Goal: Check status

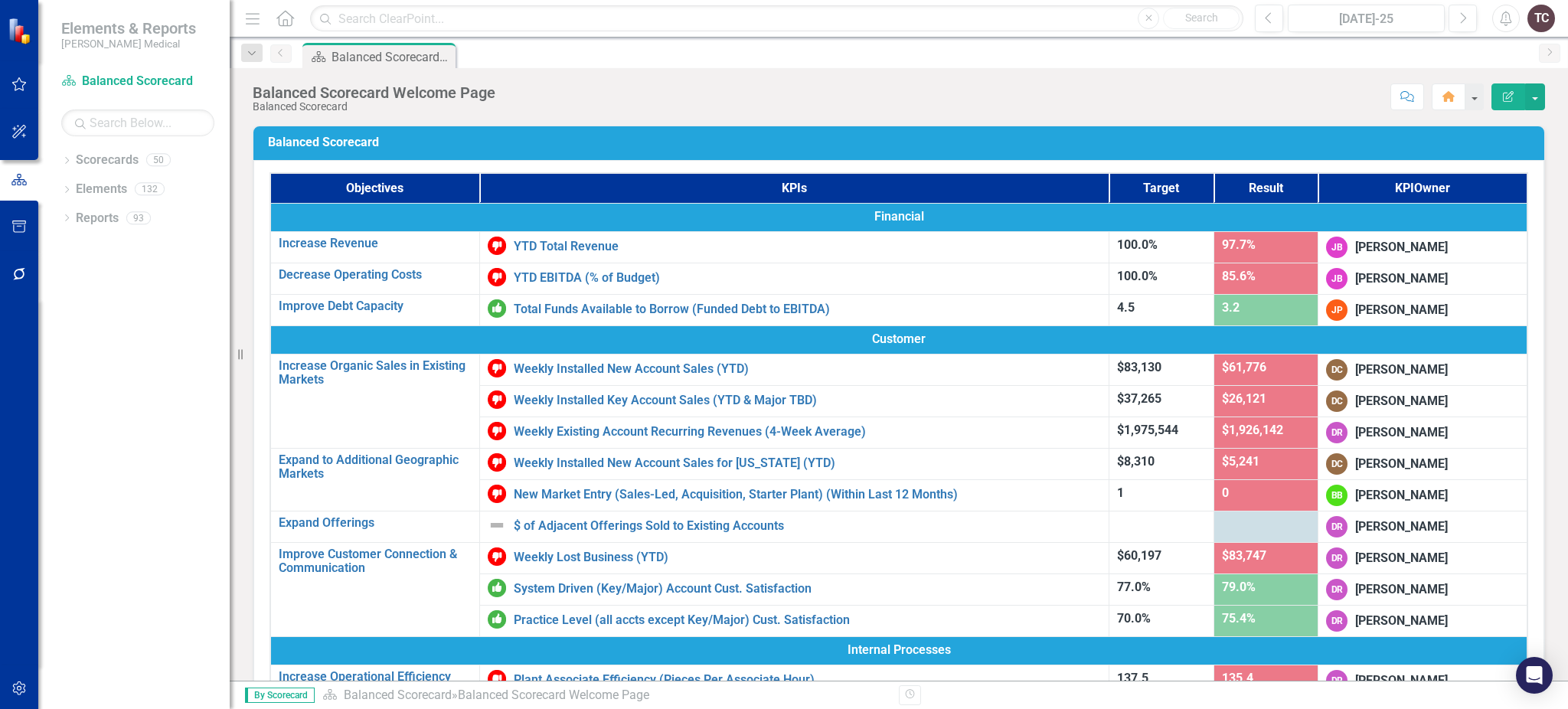
click at [1517, 228] on div "Objectives KPIs Target Result KPI Owner Financial Increase Revenue Edit Edit Ob…" at bounding box center [899, 459] width 1291 height 598
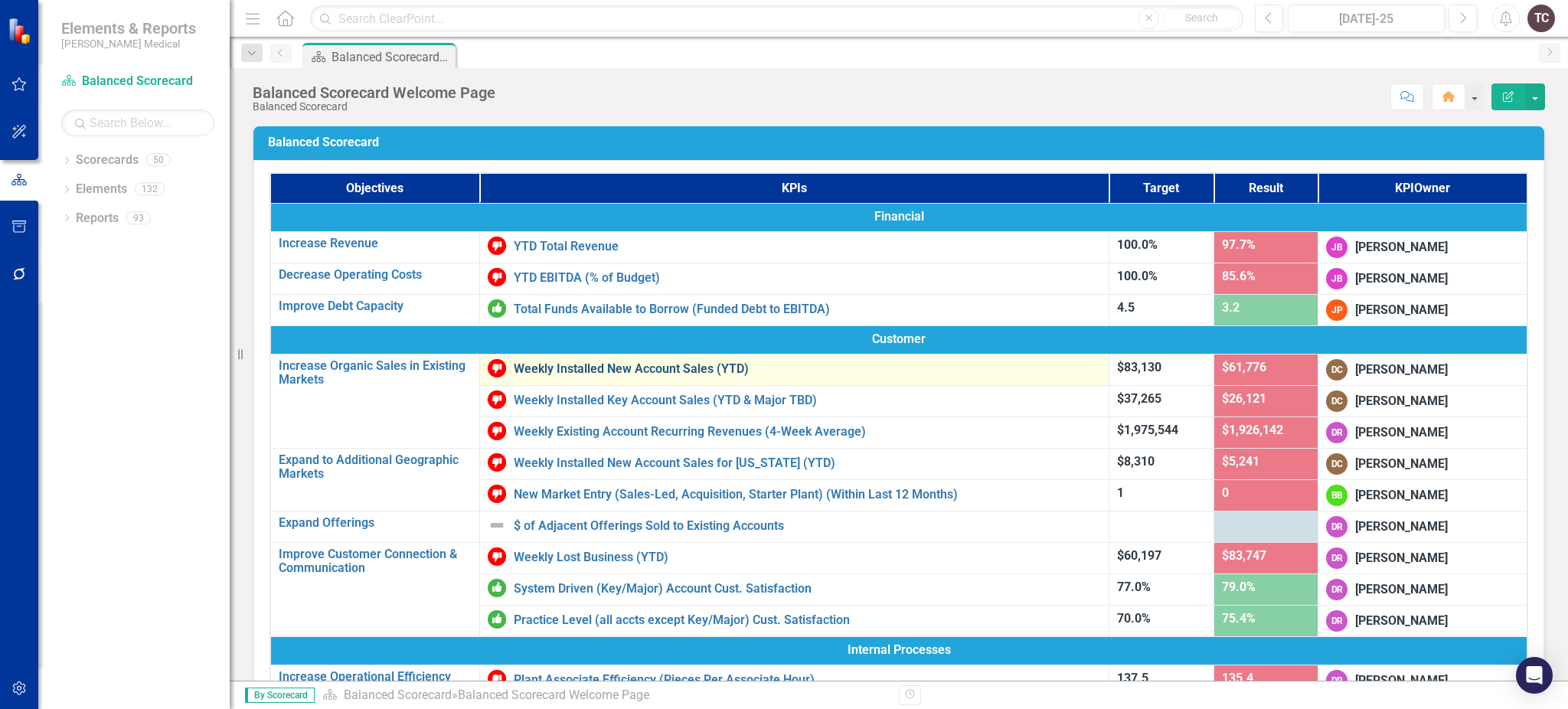
click at [618, 363] on link "Weekly Installed New Account Sales (YTD)" at bounding box center [808, 369] width 588 height 13
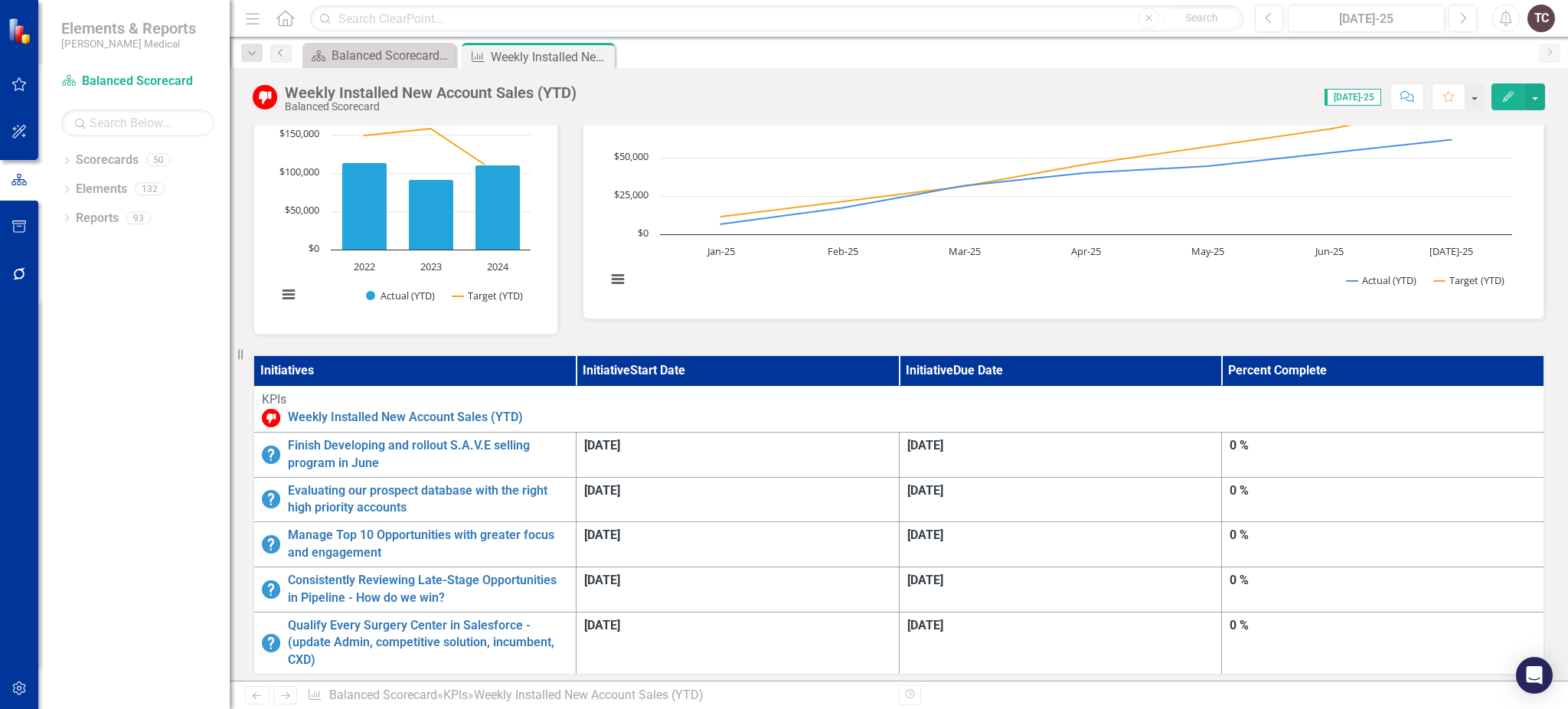
scroll to position [245, 0]
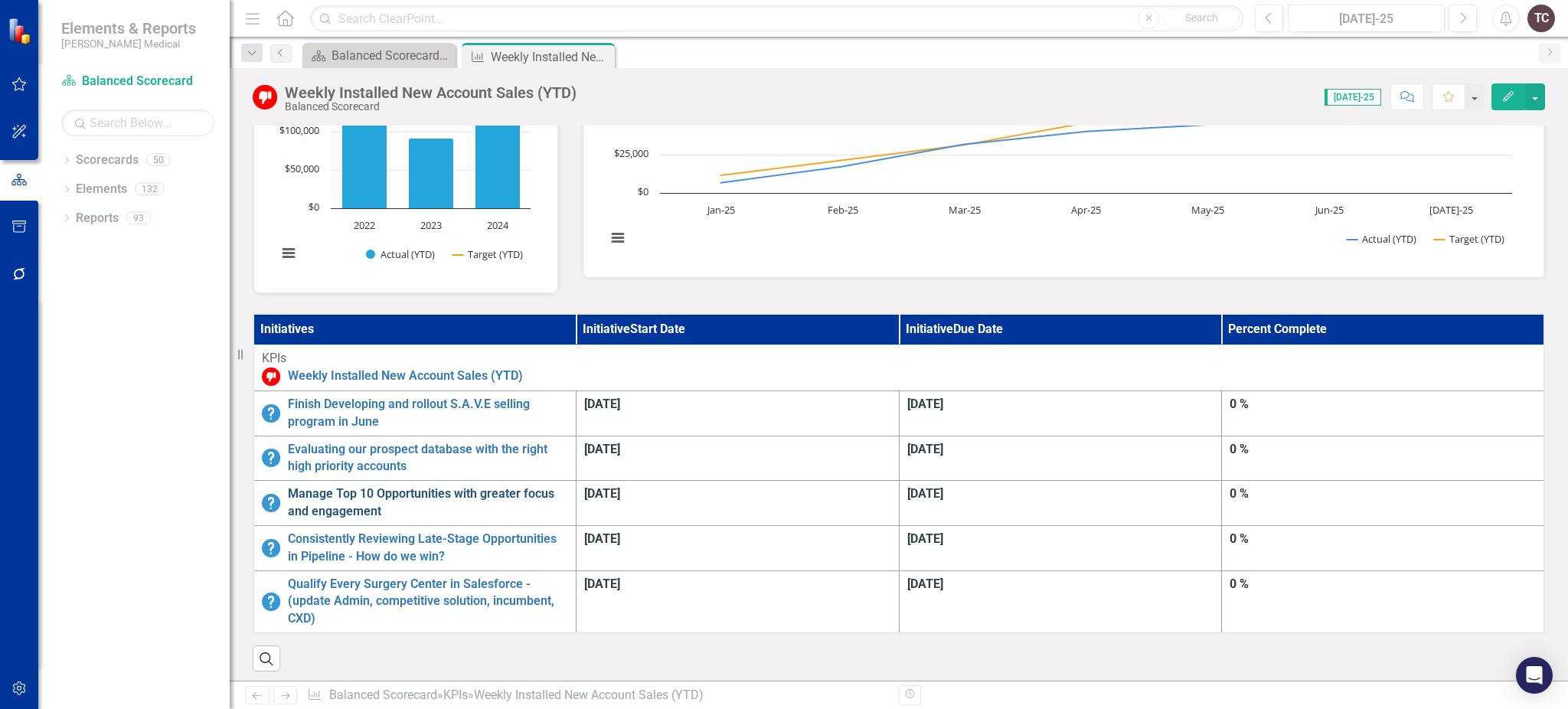
click at [449, 486] on link "Manage Top 10 Opportunities with greater focus and engagement" at bounding box center [428, 503] width 280 height 35
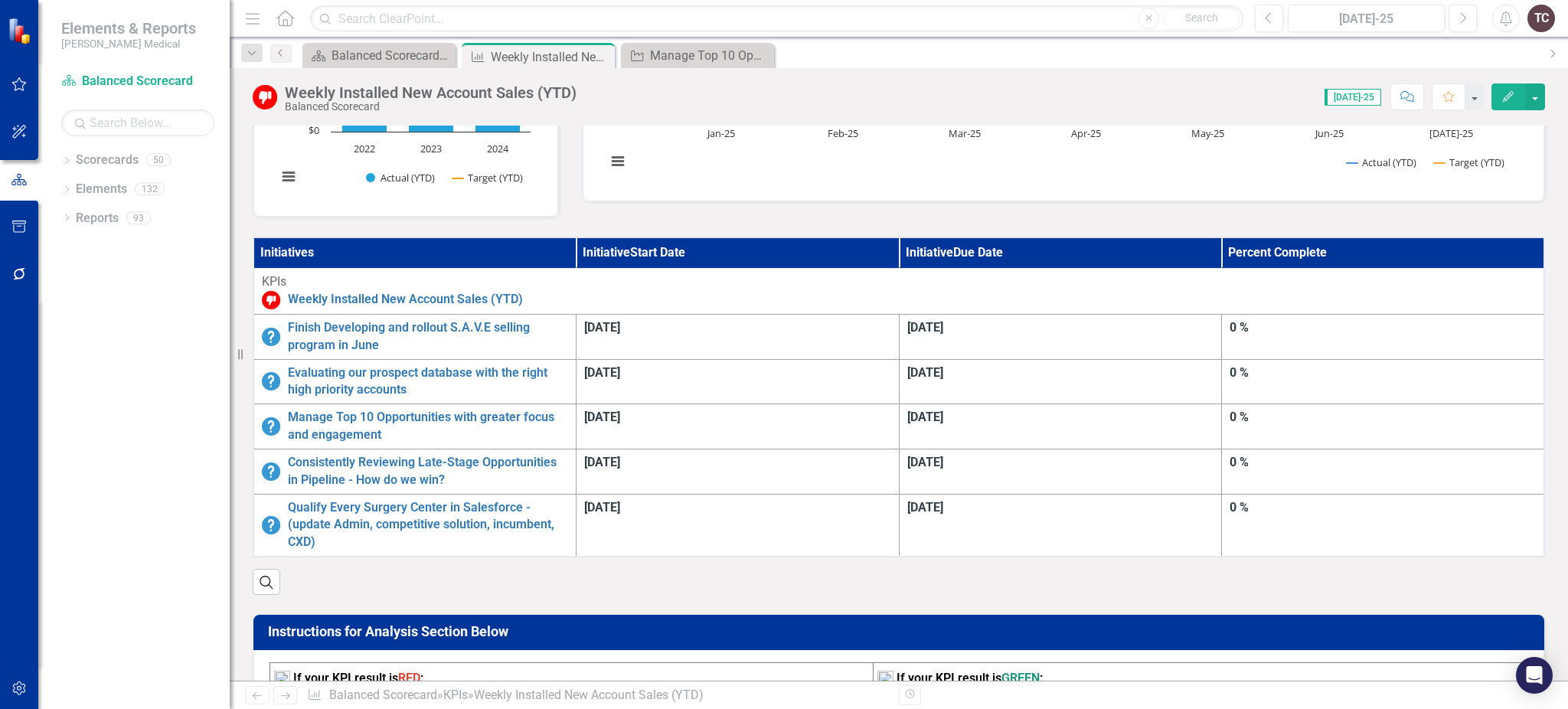
scroll to position [336, 0]
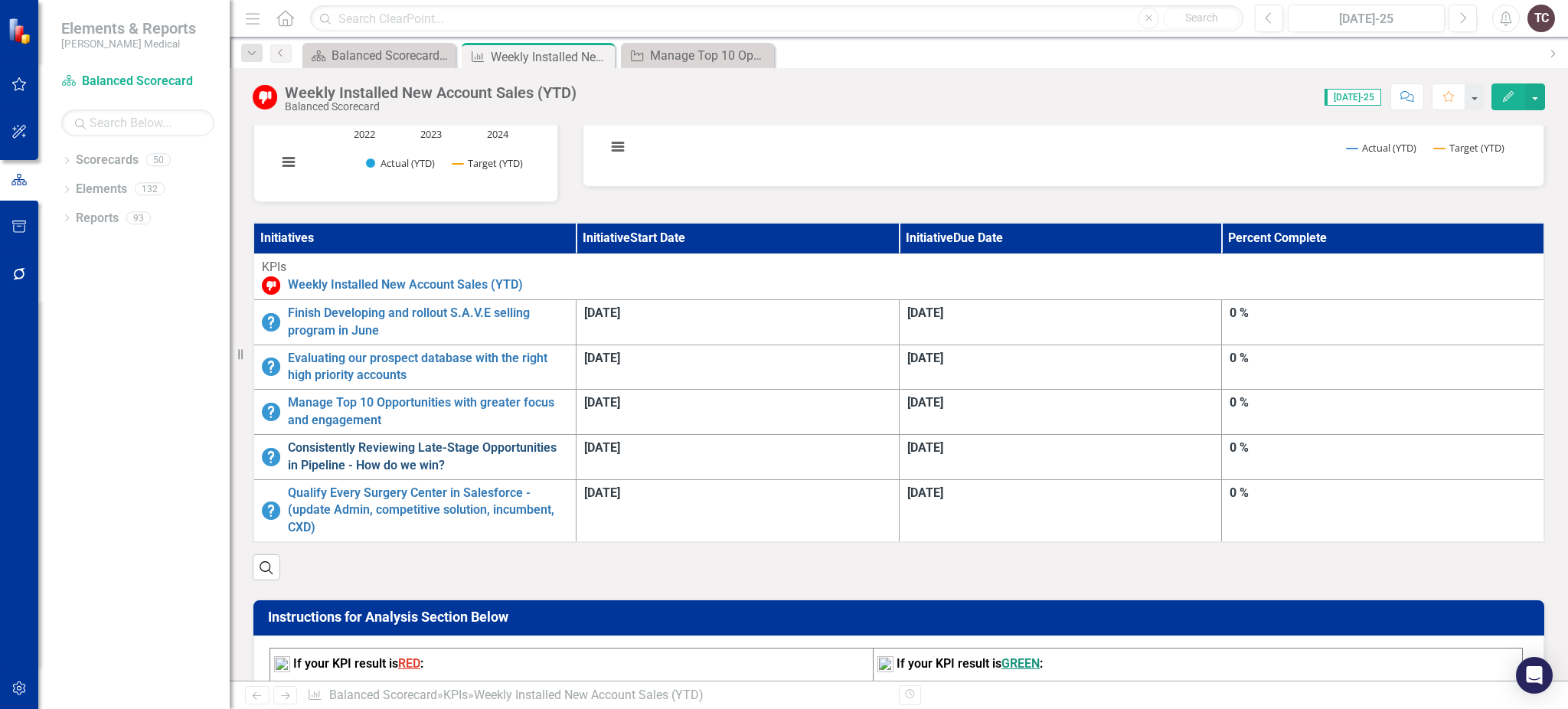
click at [568, 439] on link "Consistently Reviewing Late-Stage Opportunities in Pipeline - How do we win?" at bounding box center [428, 457] width 280 height 35
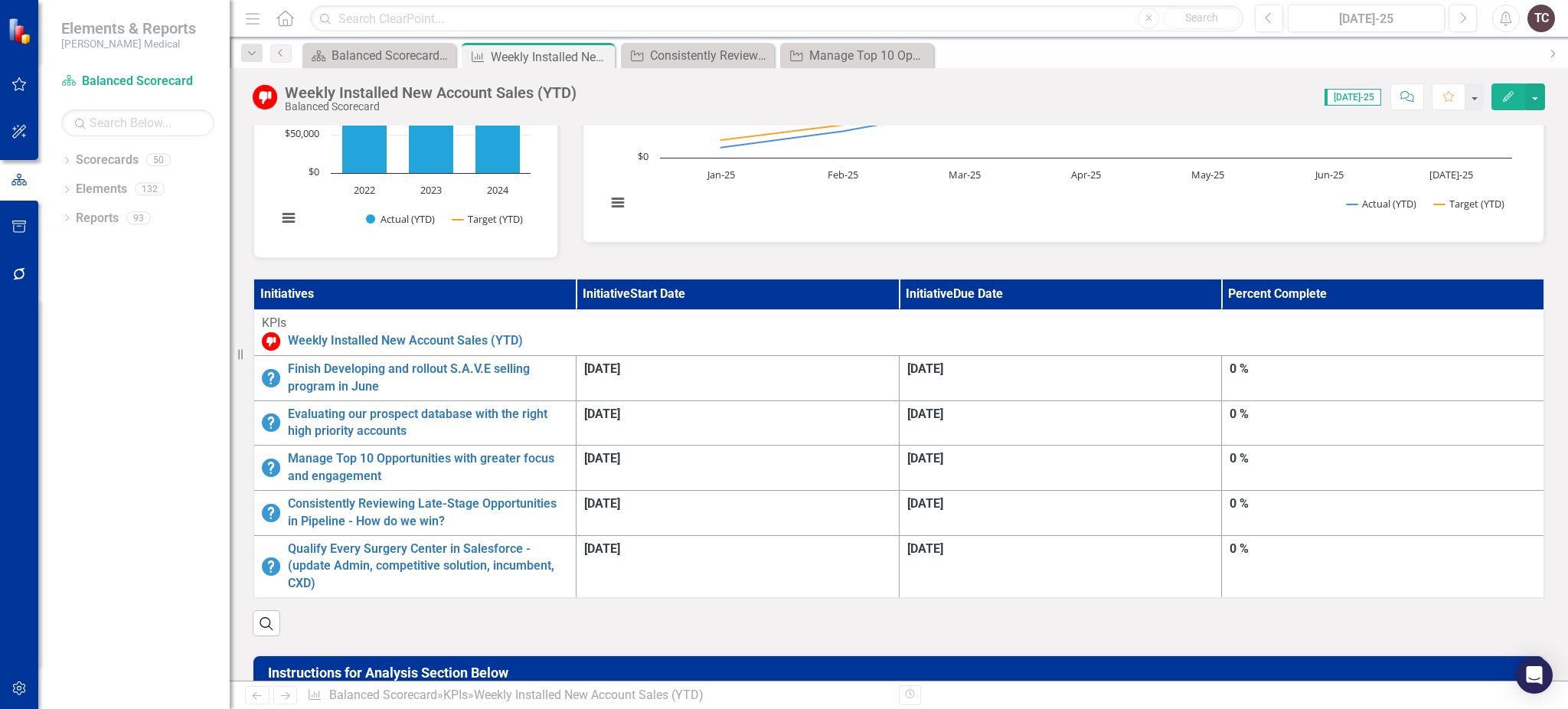
scroll to position [290, 0]
